Goal: Task Accomplishment & Management: Use online tool/utility

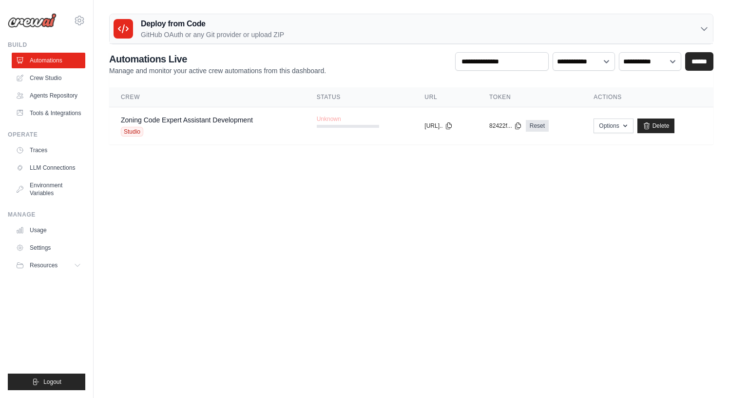
click at [395, 173] on body "blake@gallagherpropco.com Settings Build Automations" at bounding box center [364, 199] width 729 height 398
click at [197, 124] on div "Zoning Code Expert Assistant Development" at bounding box center [187, 120] width 132 height 10
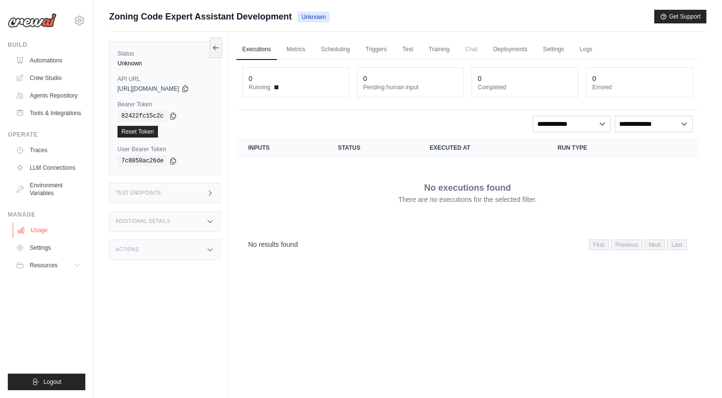
click at [30, 223] on link "Usage" at bounding box center [50, 230] width 74 height 16
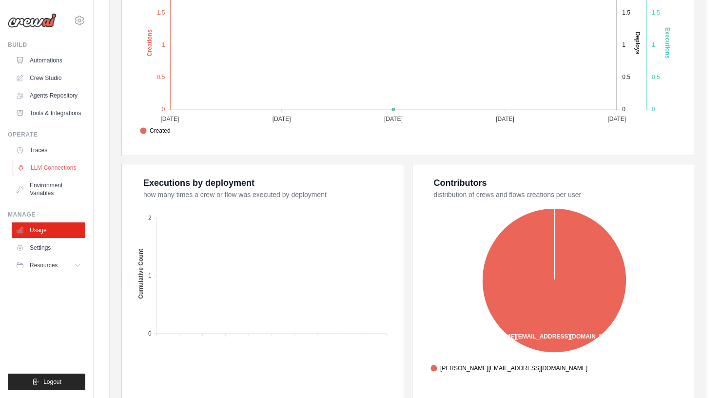
scroll to position [258, 0]
click at [41, 165] on link "LLM Connections" at bounding box center [50, 168] width 74 height 16
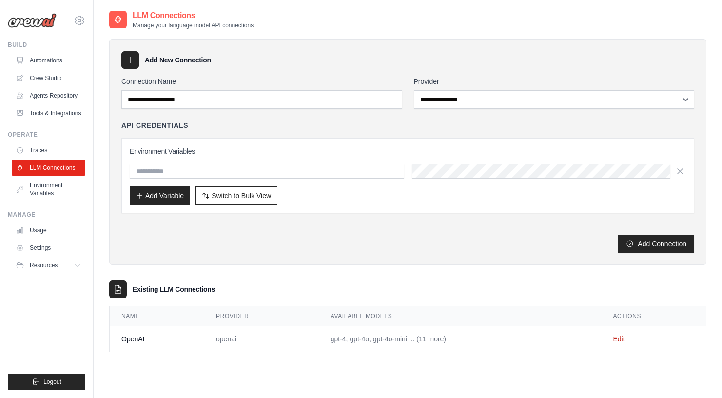
click at [625, 339] on td "Edit" at bounding box center [654, 339] width 105 height 26
click at [622, 339] on link "Edit" at bounding box center [619, 339] width 12 height 8
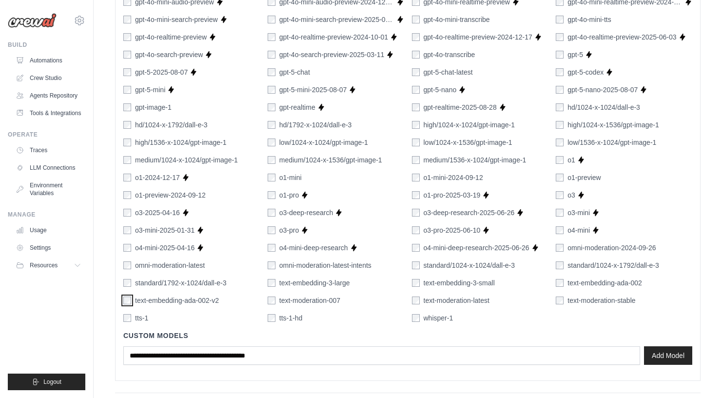
scroll to position [527, 0]
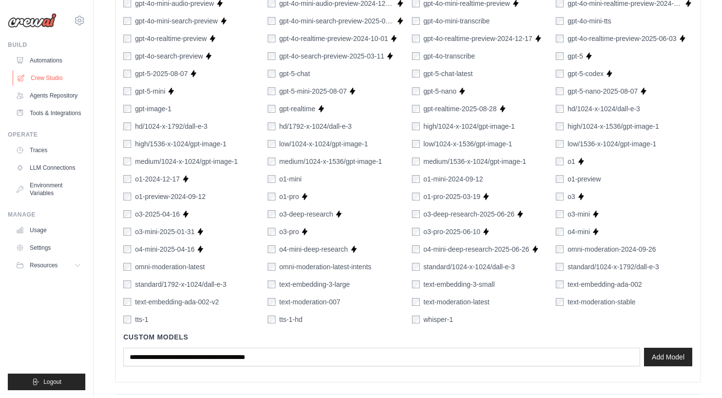
click at [48, 75] on link "Crew Studio" at bounding box center [50, 78] width 74 height 16
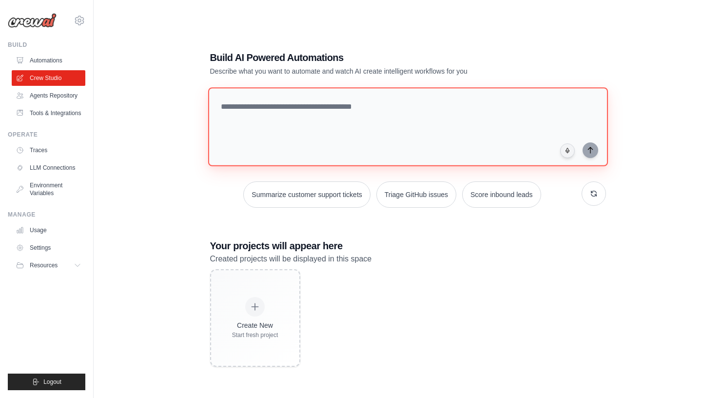
click at [342, 138] on textarea at bounding box center [408, 126] width 400 height 79
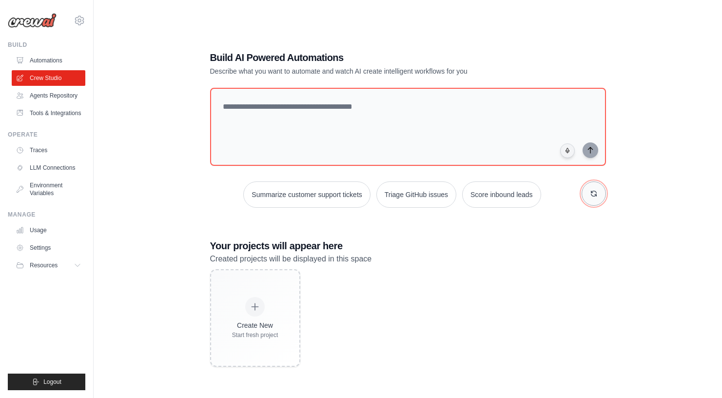
click at [597, 196] on icon "button" at bounding box center [594, 194] width 8 height 8
